Goal: Find specific page/section: Find specific page/section

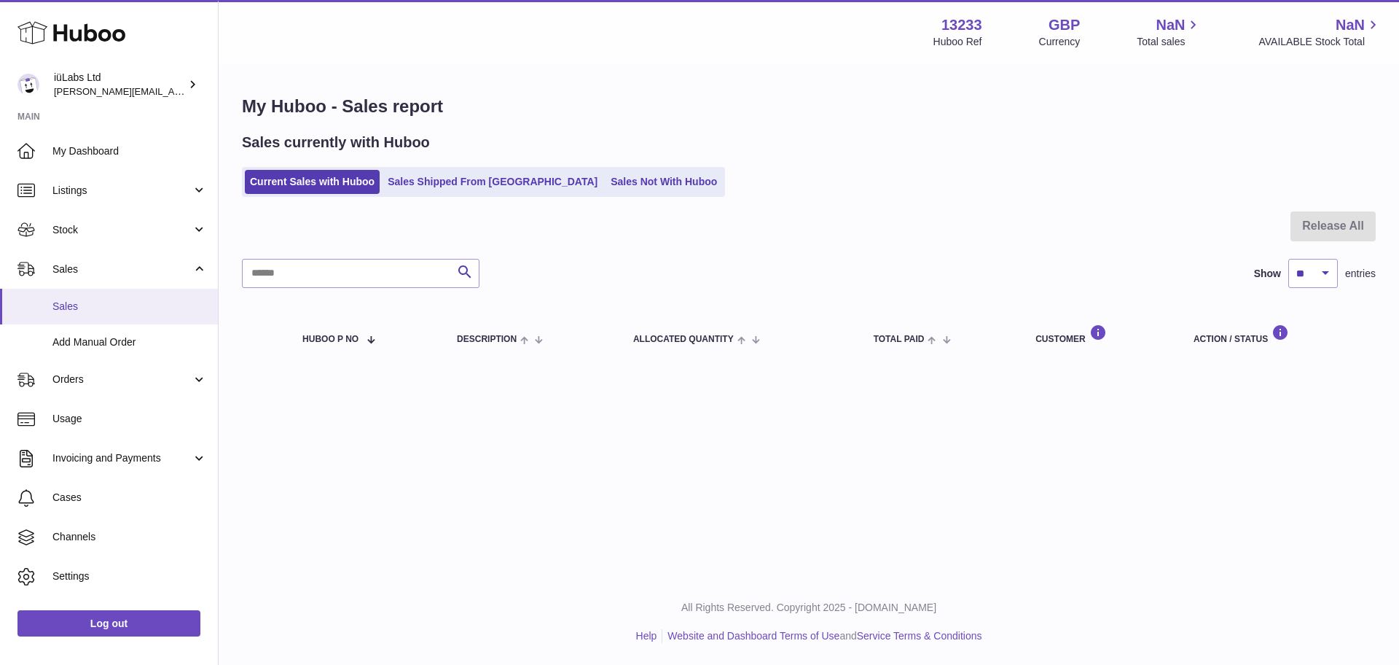
click at [106, 306] on span "Sales" at bounding box center [129, 306] width 154 height 14
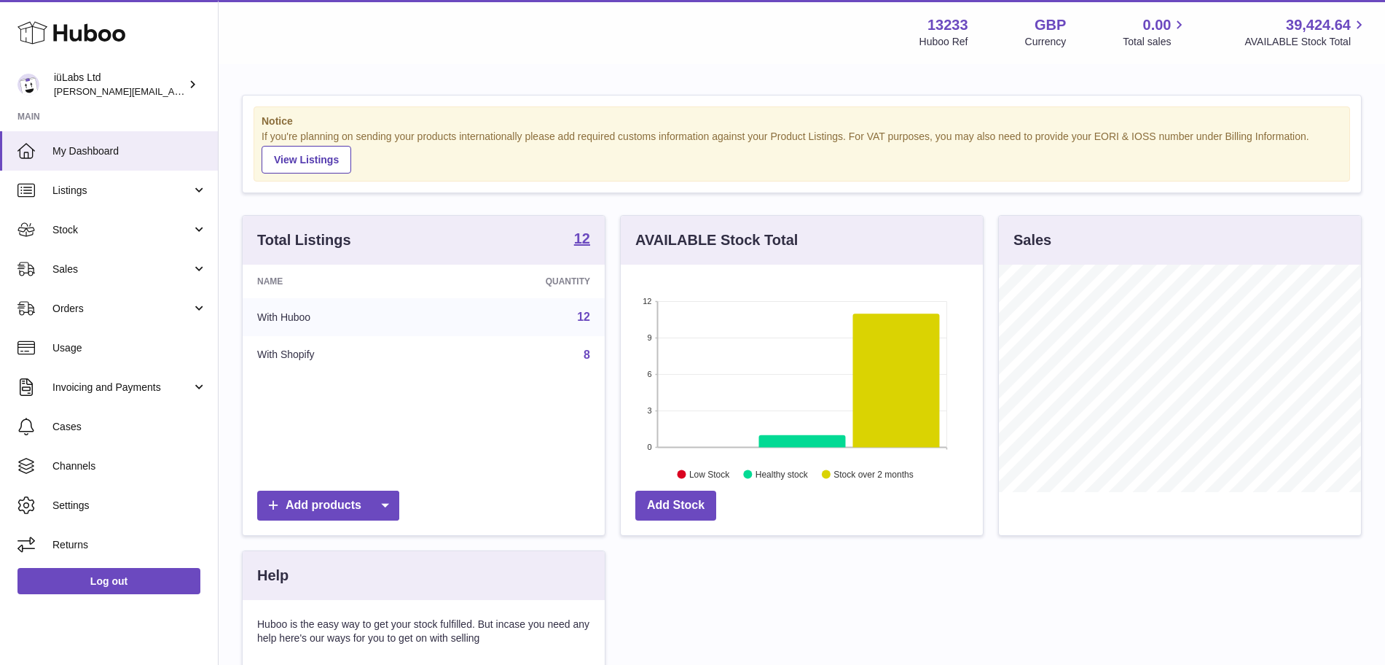
scroll to position [227, 362]
click at [101, 265] on span "Sales" at bounding box center [121, 269] width 139 height 14
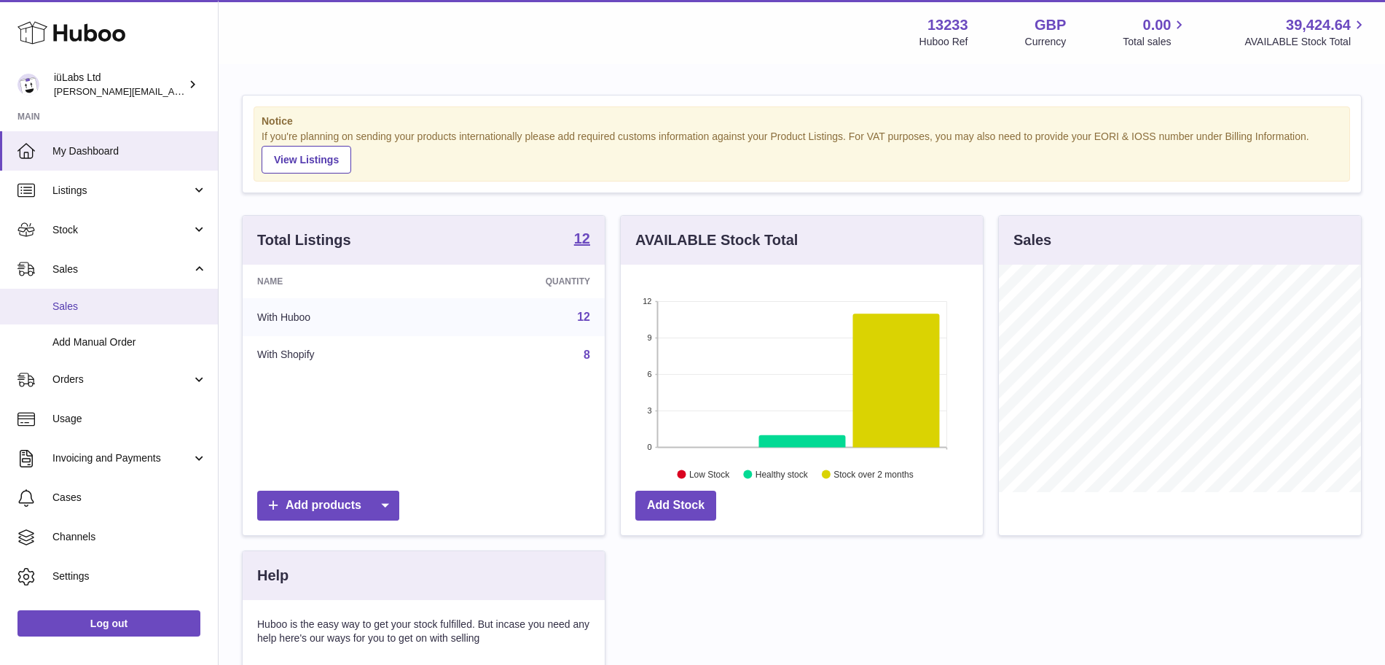
click at [116, 301] on span "Sales" at bounding box center [129, 306] width 154 height 14
